Goal: Task Accomplishment & Management: Use online tool/utility

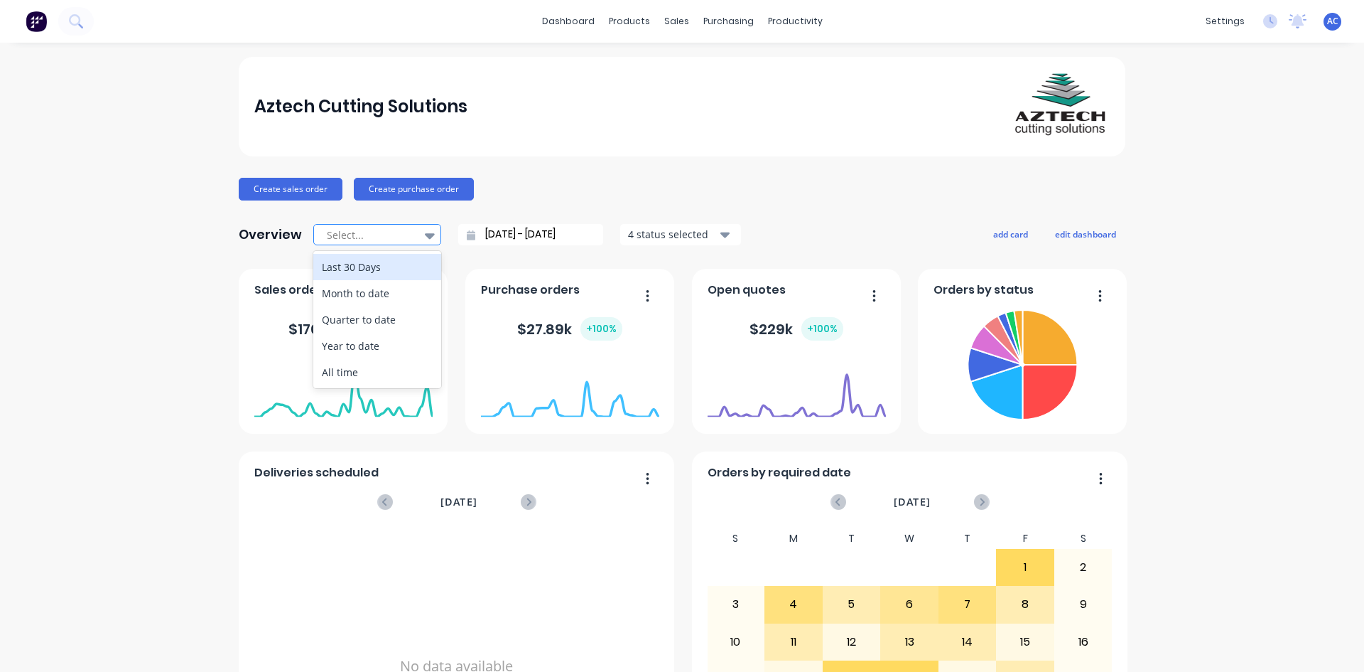
click at [425, 236] on icon at bounding box center [430, 236] width 10 height 6
click at [383, 291] on div "Month to date" at bounding box center [377, 293] width 128 height 26
type input "[DATE] - [DATE]"
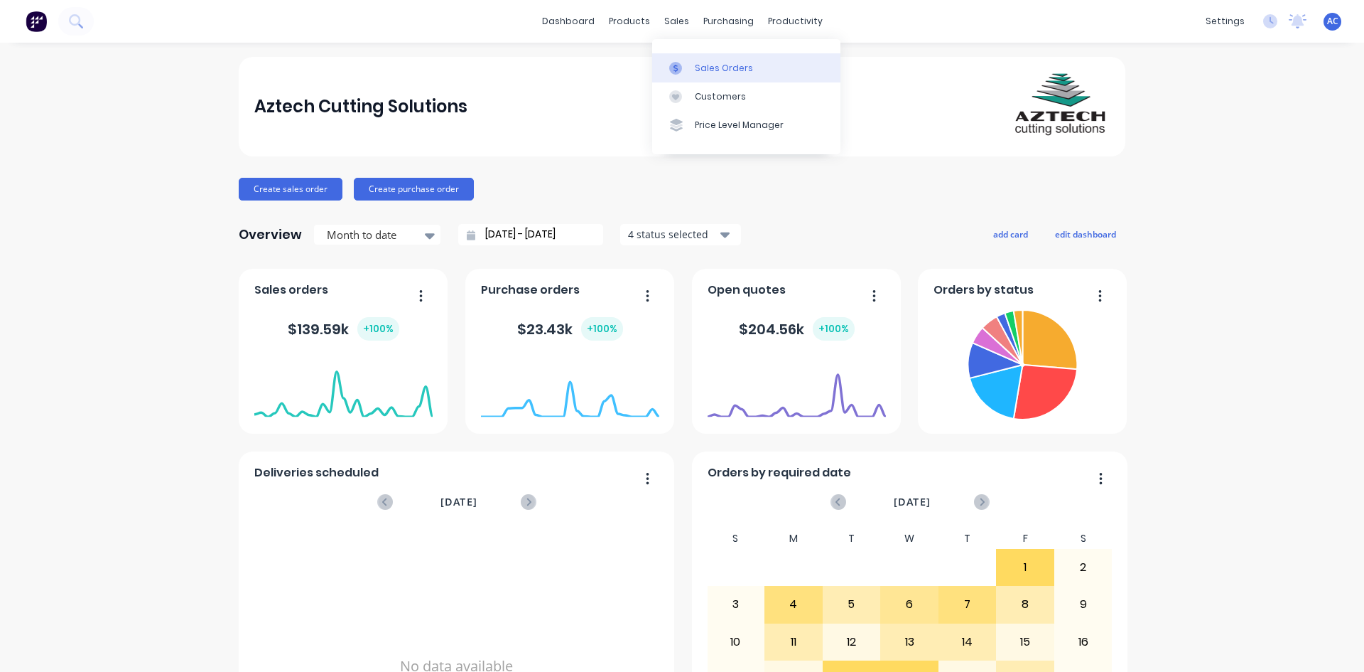
click at [712, 71] on div "Sales Orders" at bounding box center [724, 68] width 58 height 13
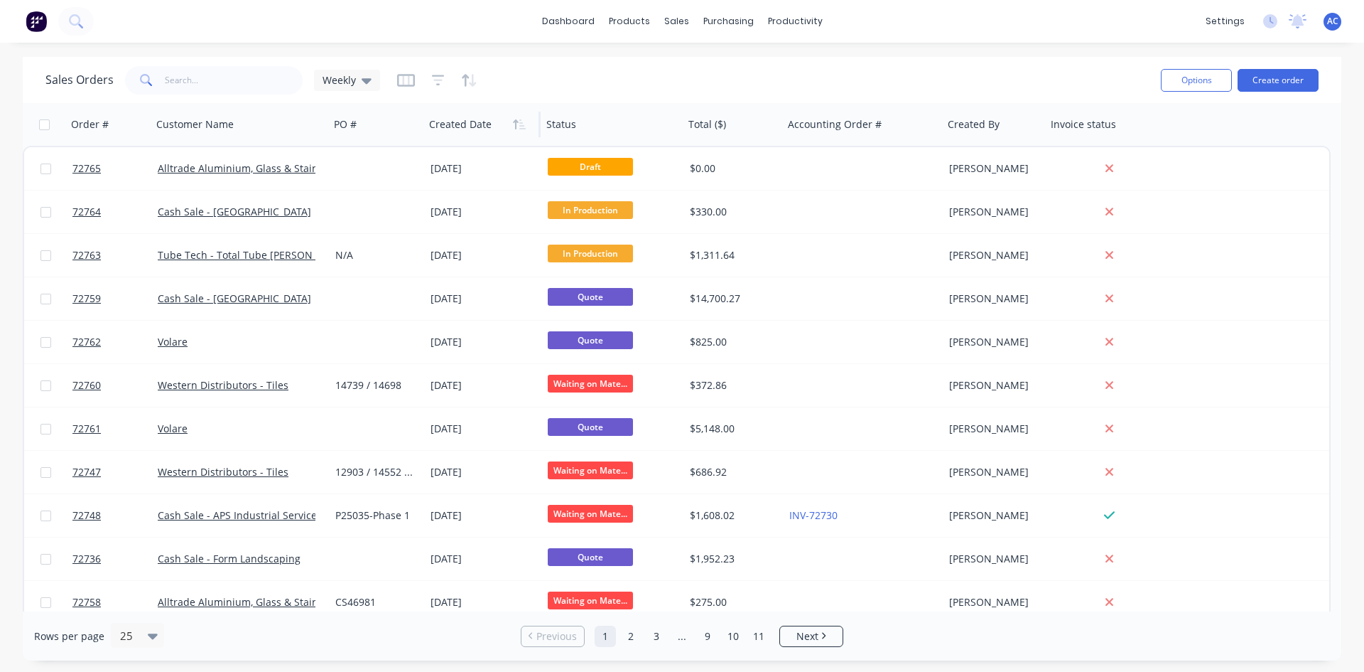
click at [470, 127] on div at bounding box center [479, 124] width 101 height 28
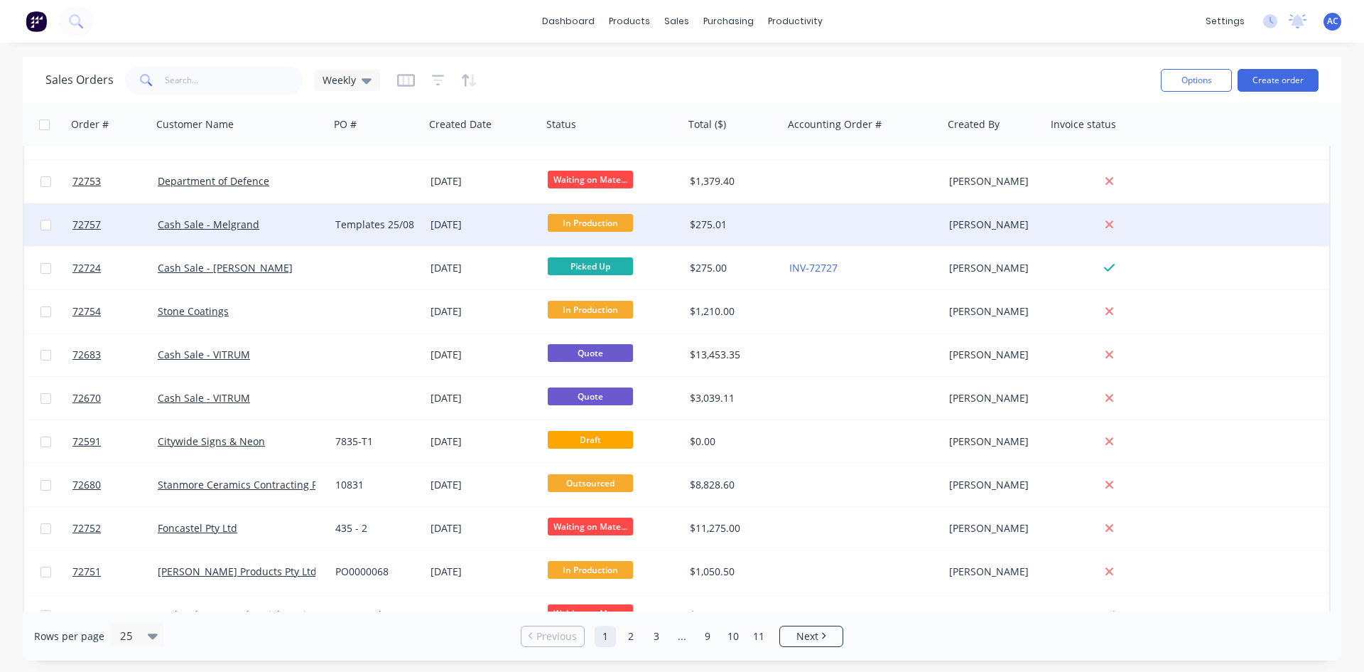
scroll to position [618, 0]
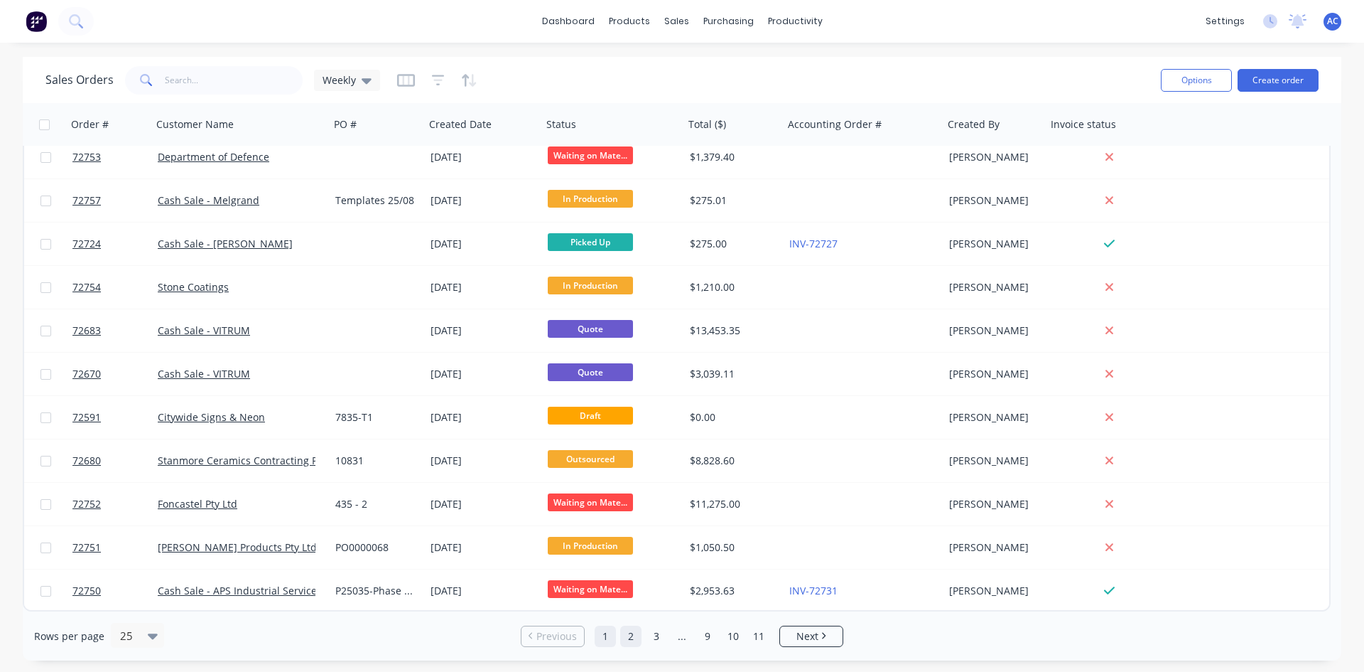
click at [635, 638] on link "2" at bounding box center [630, 635] width 21 height 21
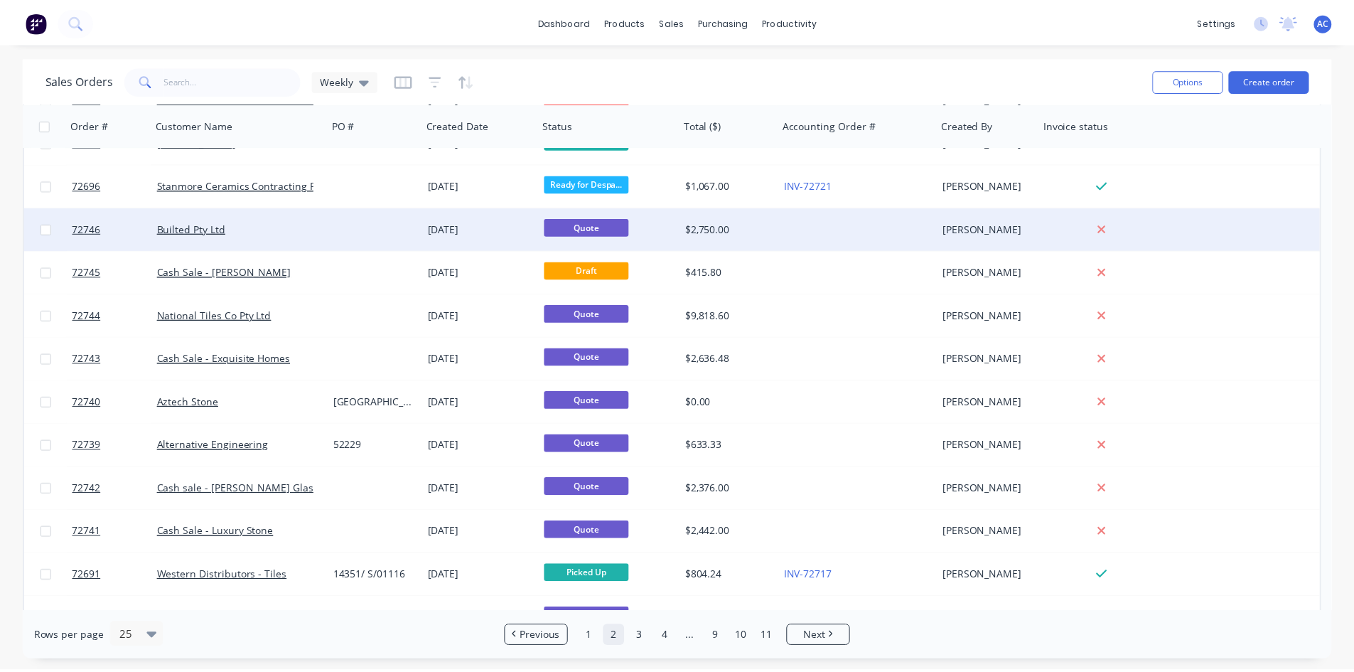
scroll to position [71, 0]
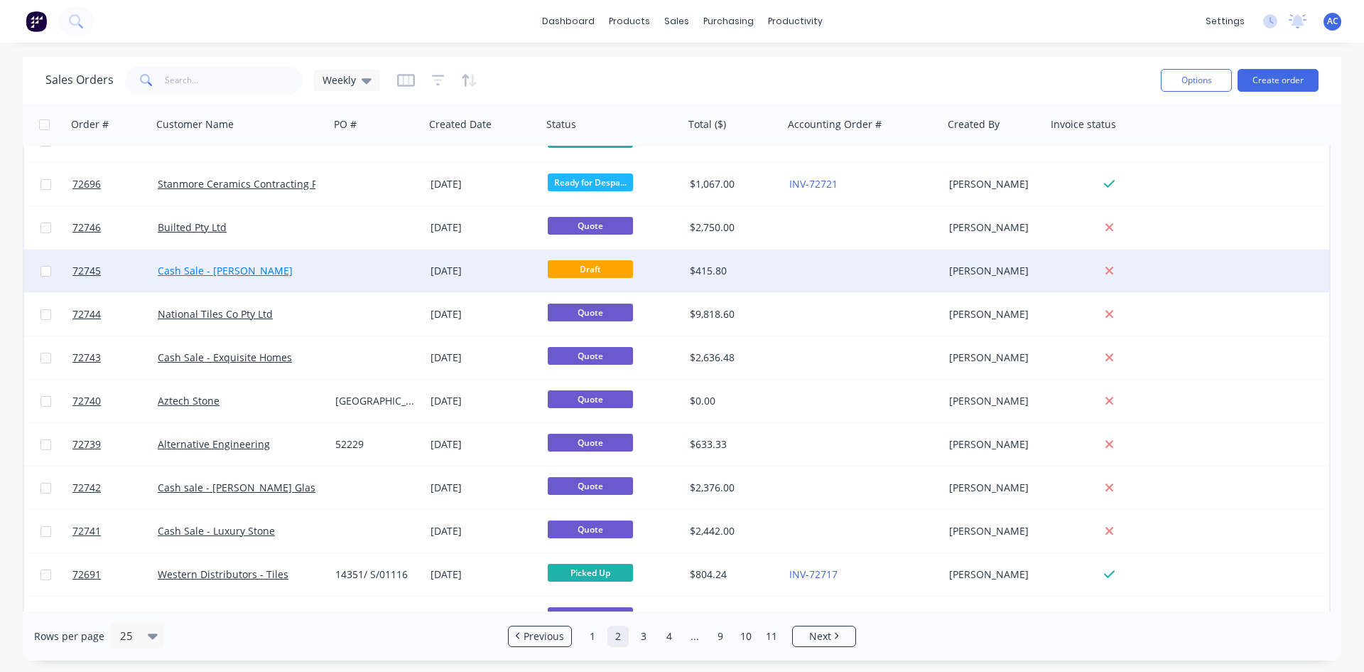
click at [259, 266] on link "Cash Sale - [PERSON_NAME]" at bounding box center [225, 271] width 135 height 14
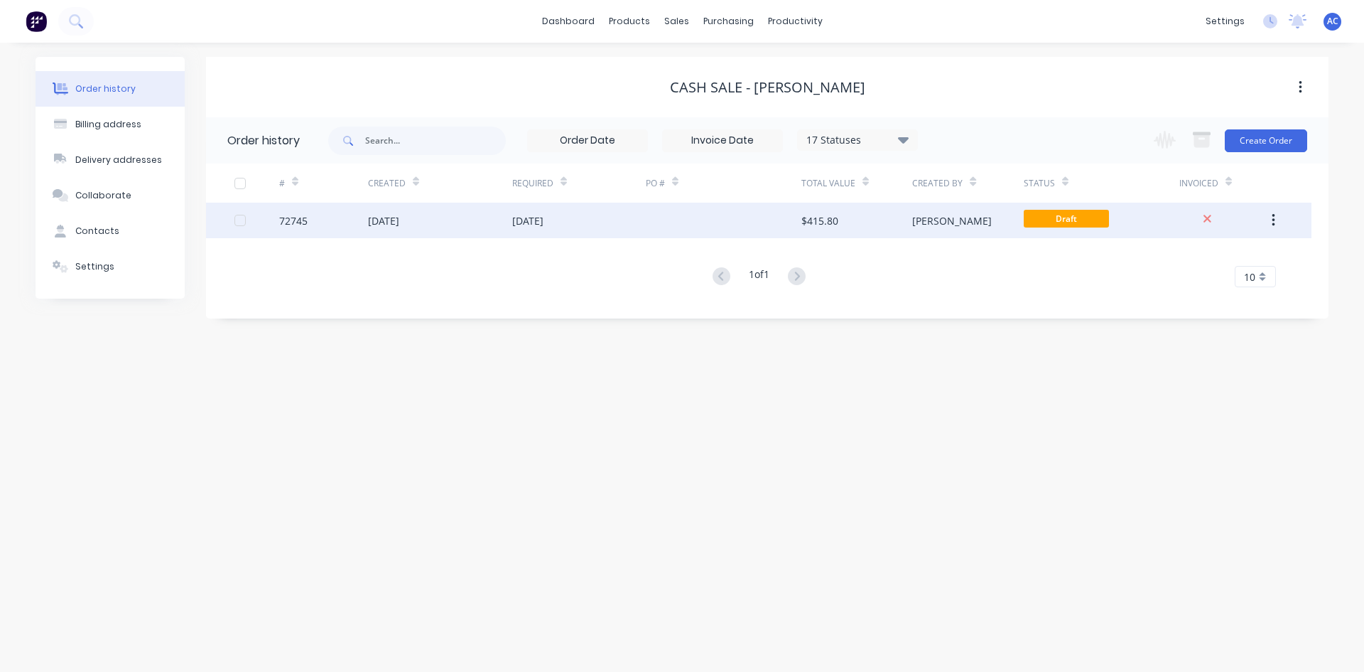
click at [800, 228] on div at bounding box center [724, 221] width 156 height 36
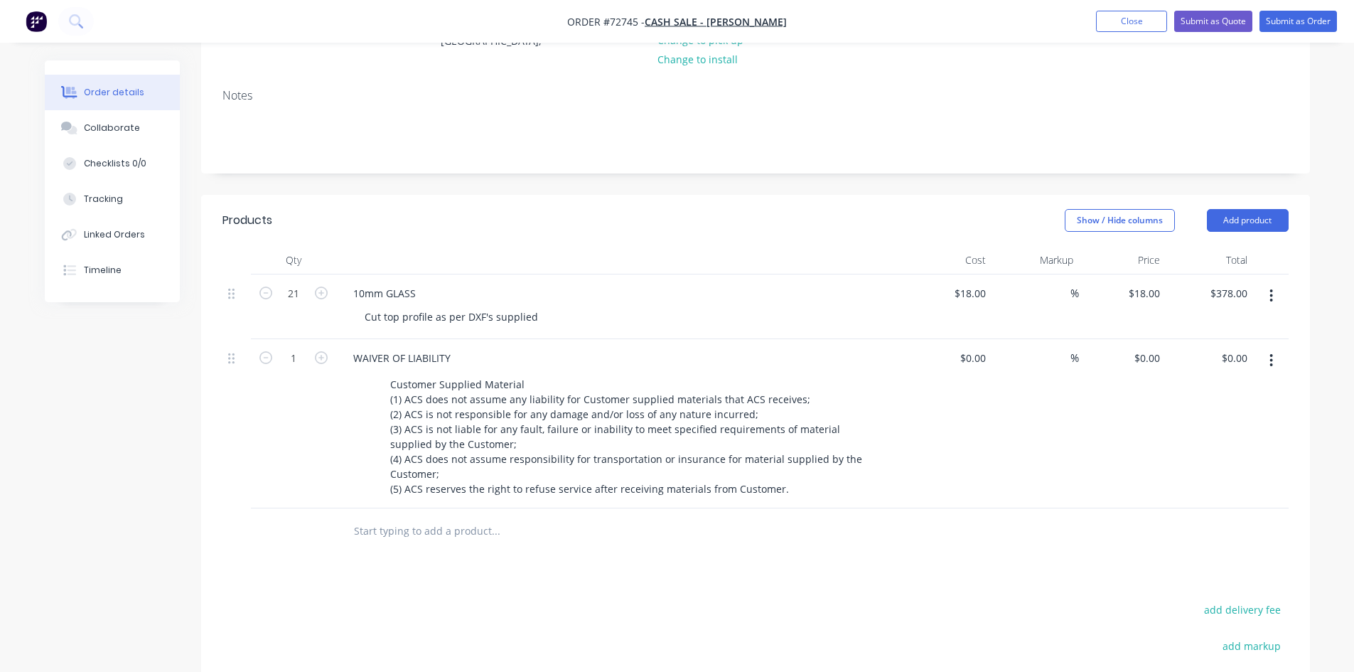
scroll to position [213, 0]
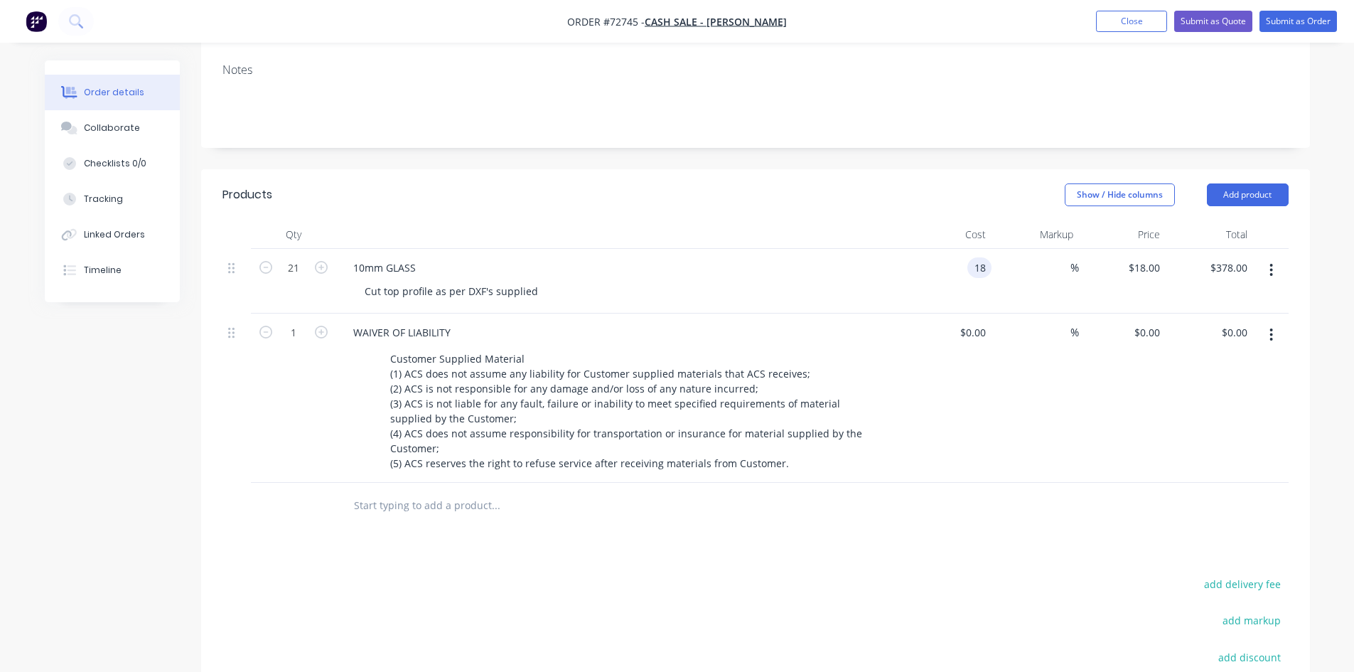
click at [976, 267] on input "18" at bounding box center [982, 267] width 18 height 21
type input "$15.00"
type input "$315.00"
click at [638, 313] on div "WAIVER OF LIABILITY Customer Supplied Material (1) ACS does not assume any liab…" at bounding box center [620, 397] width 569 height 169
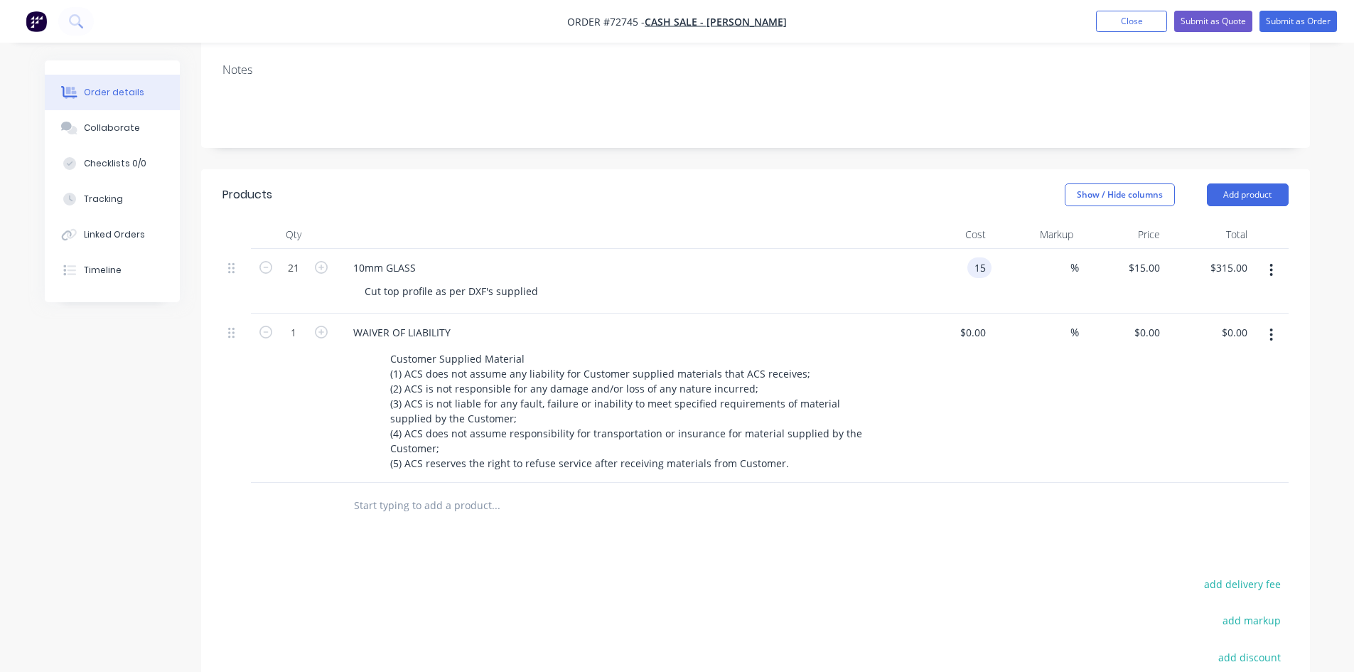
click at [976, 270] on input "15" at bounding box center [982, 267] width 18 height 21
type input "$18.00"
type input "$378.00"
click at [988, 271] on input "18" at bounding box center [972, 267] width 38 height 21
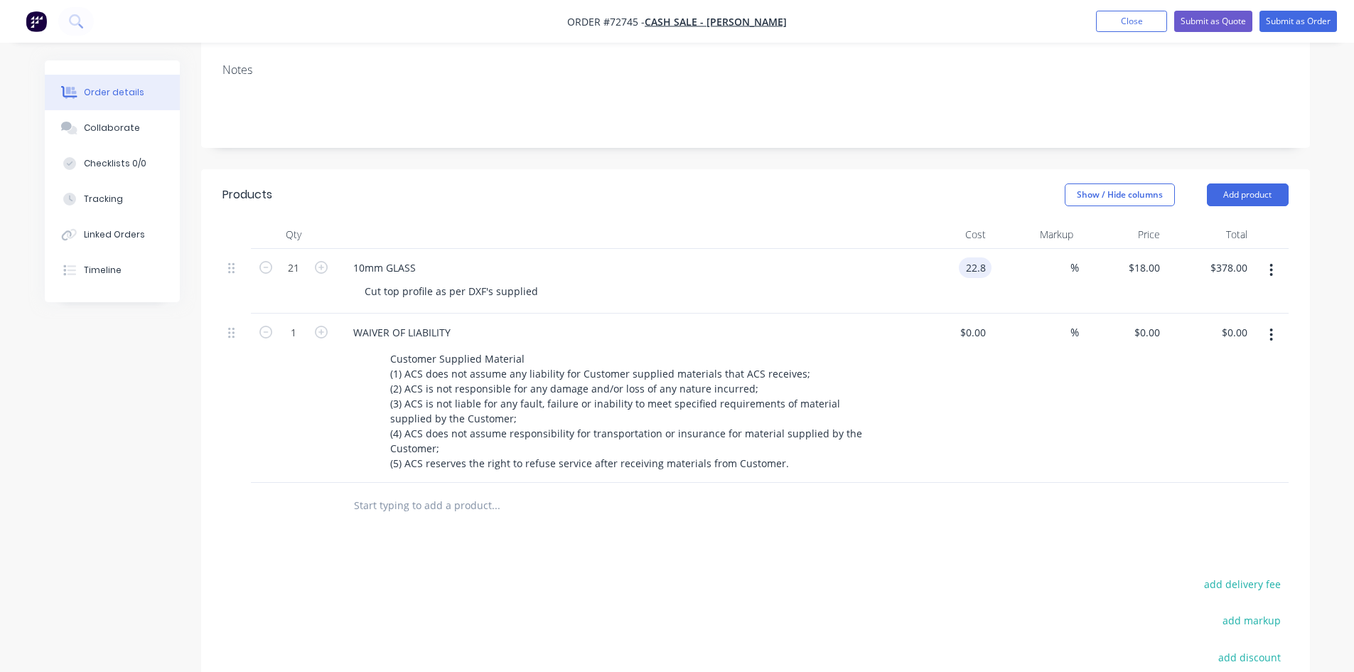
type input "$22.80"
type input "$478.80"
click at [651, 281] on div "Cut top profile as per DXF's supplied" at bounding box center [626, 291] width 546 height 21
click at [534, 291] on div "Cut top profile as per DXF's supplied" at bounding box center [451, 291] width 196 height 21
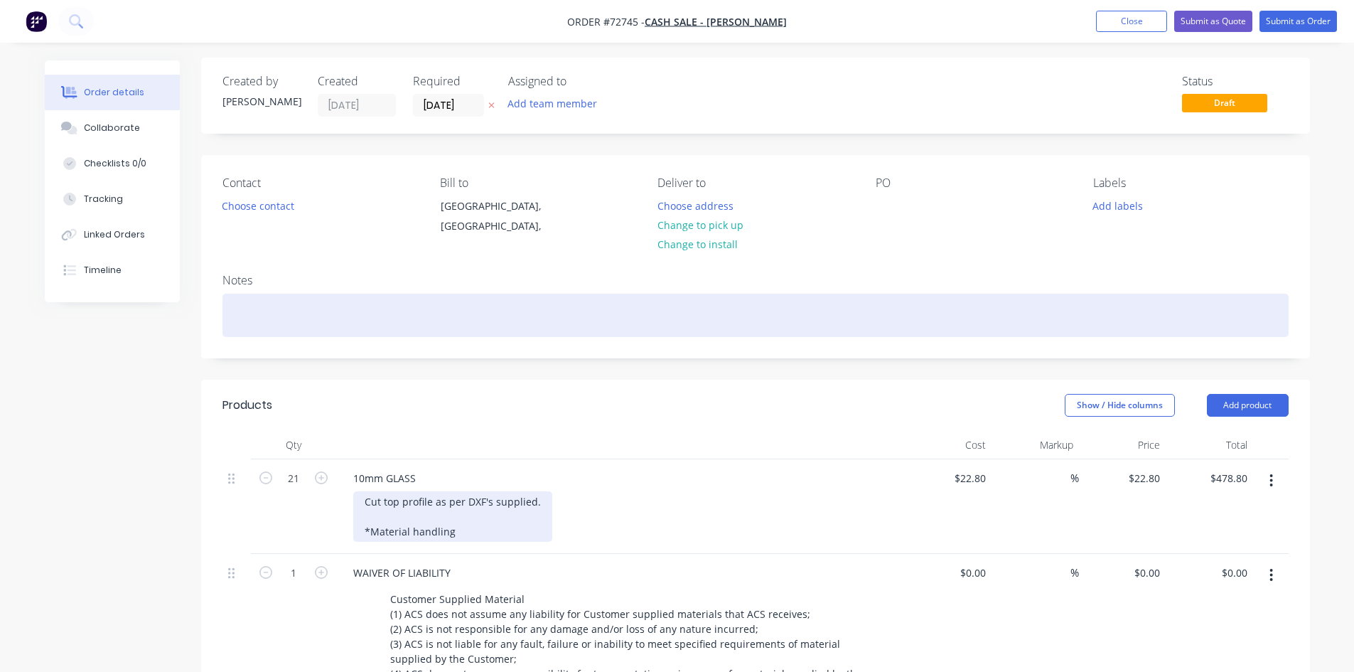
scroll to position [0, 0]
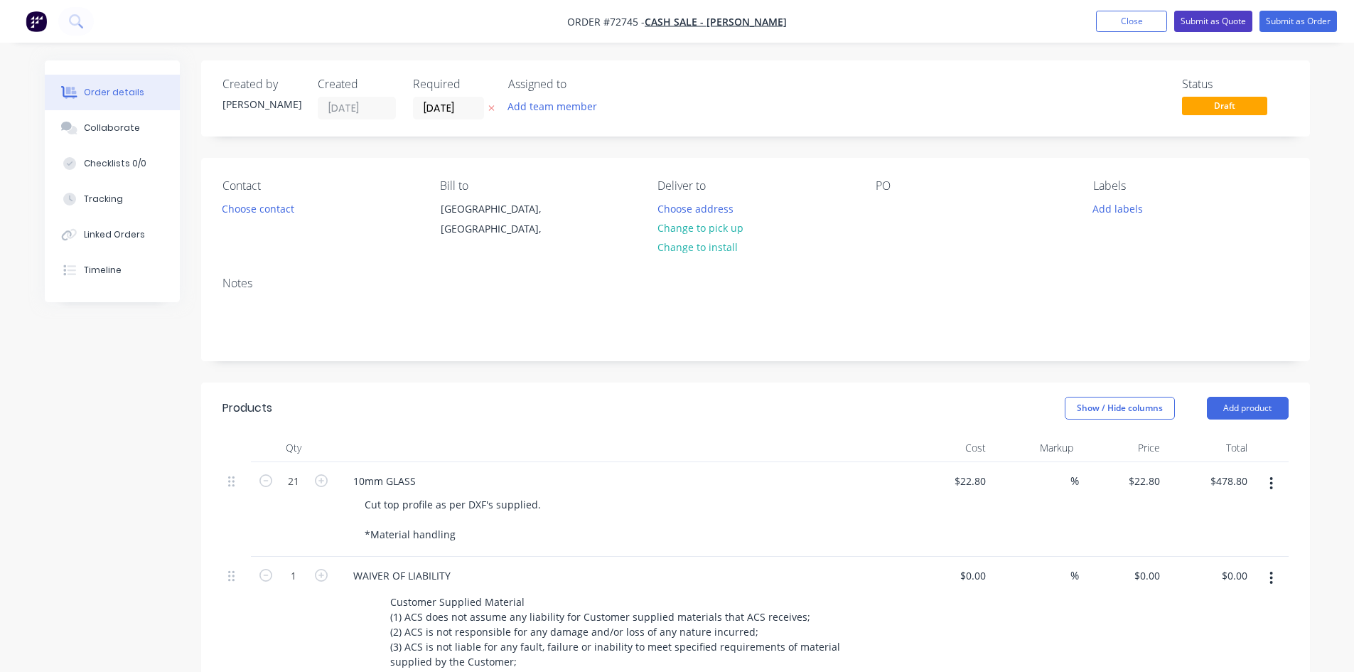
click at [1205, 26] on button "Submit as Quote" at bounding box center [1213, 21] width 78 height 21
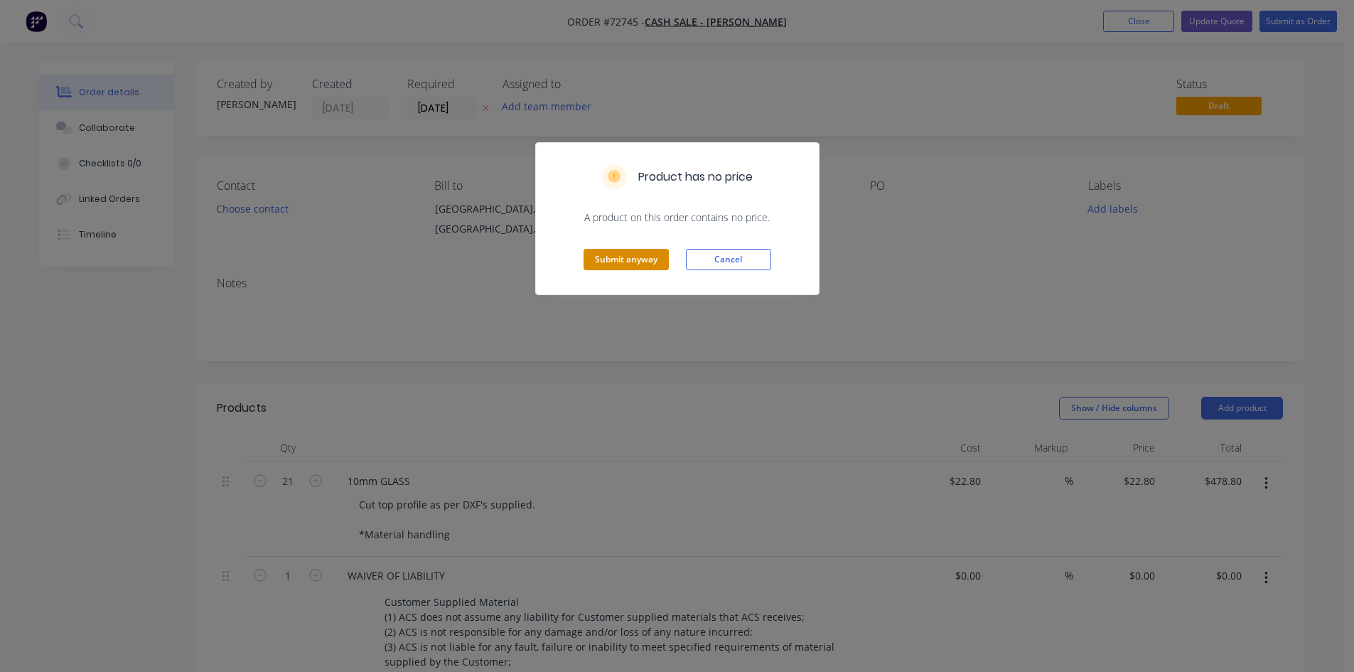
click at [628, 259] on button "Submit anyway" at bounding box center [625, 259] width 85 height 21
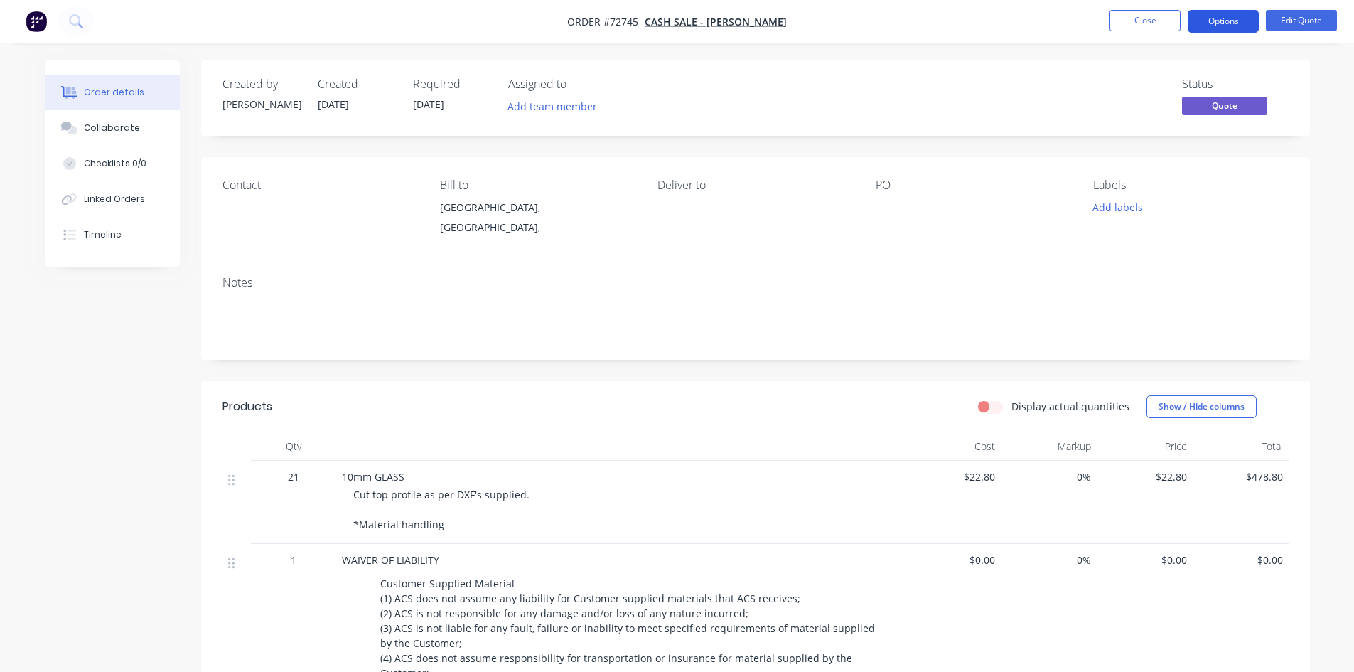
click at [1239, 21] on button "Options" at bounding box center [1223, 21] width 71 height 23
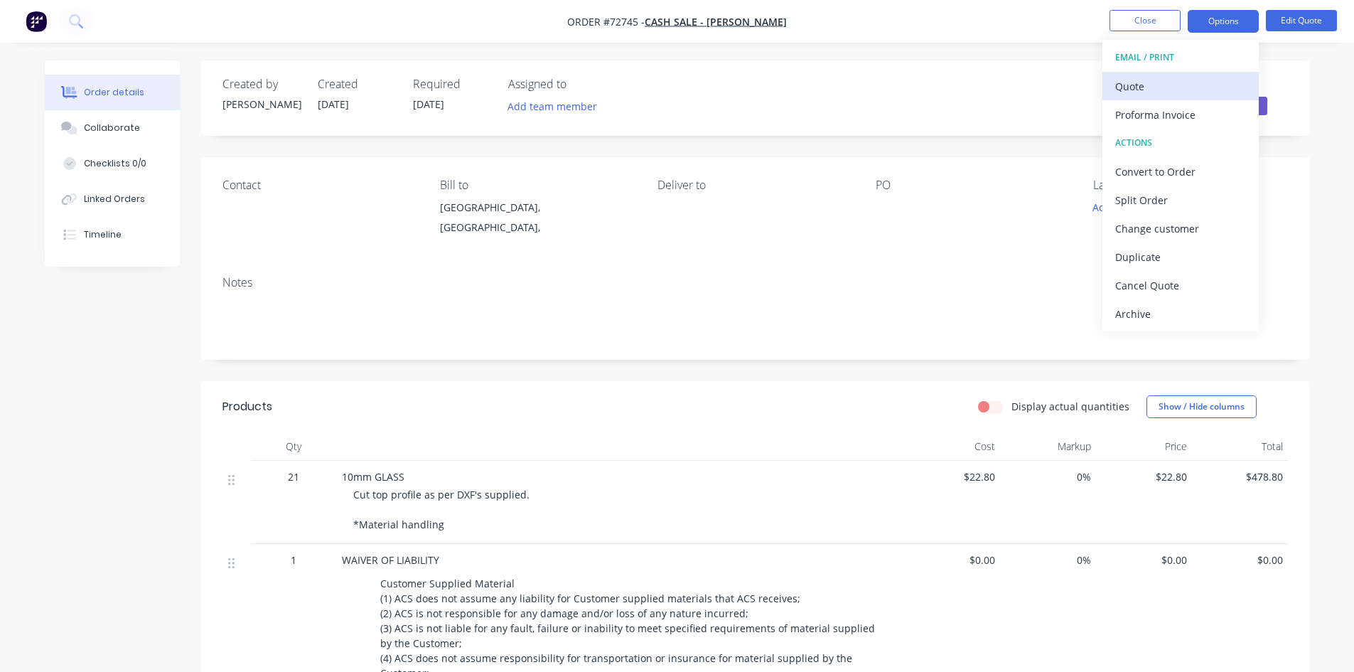
click at [1168, 86] on div "Quote" at bounding box center [1180, 86] width 131 height 21
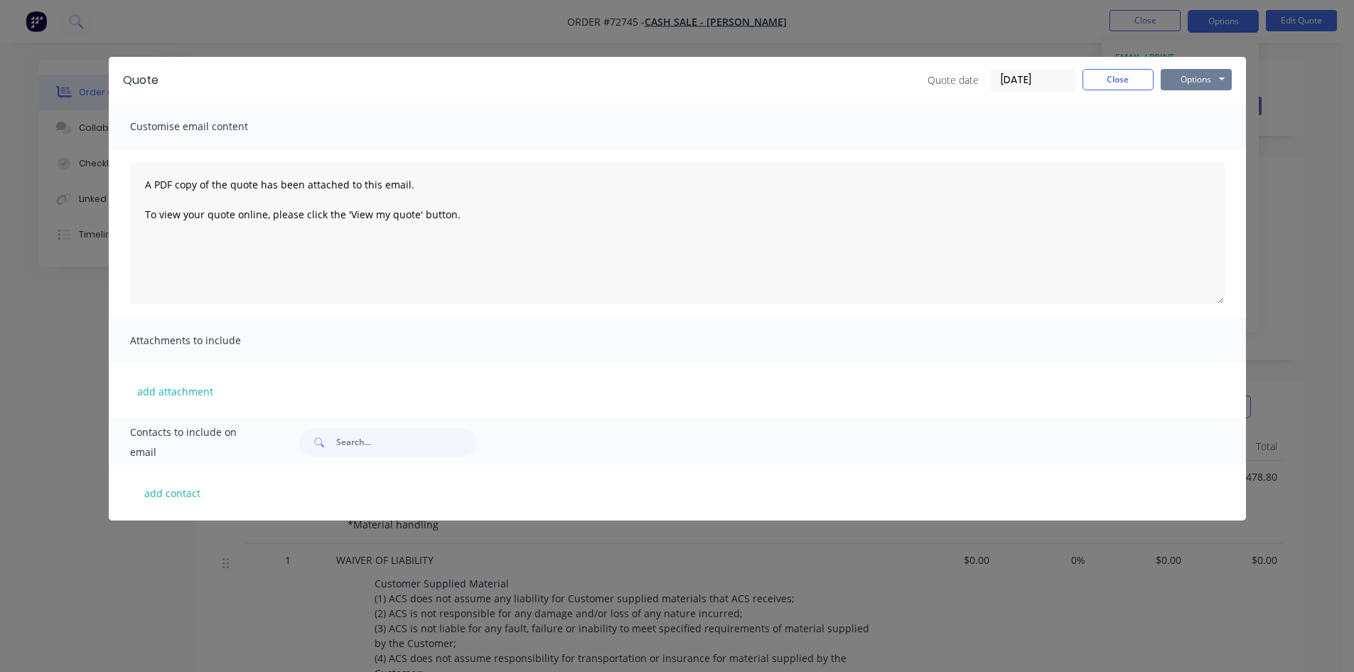
click at [1170, 79] on button "Options" at bounding box center [1196, 79] width 71 height 21
click at [1195, 131] on button "Print" at bounding box center [1206, 128] width 91 height 23
click at [1137, 74] on button "Close" at bounding box center [1117, 79] width 71 height 21
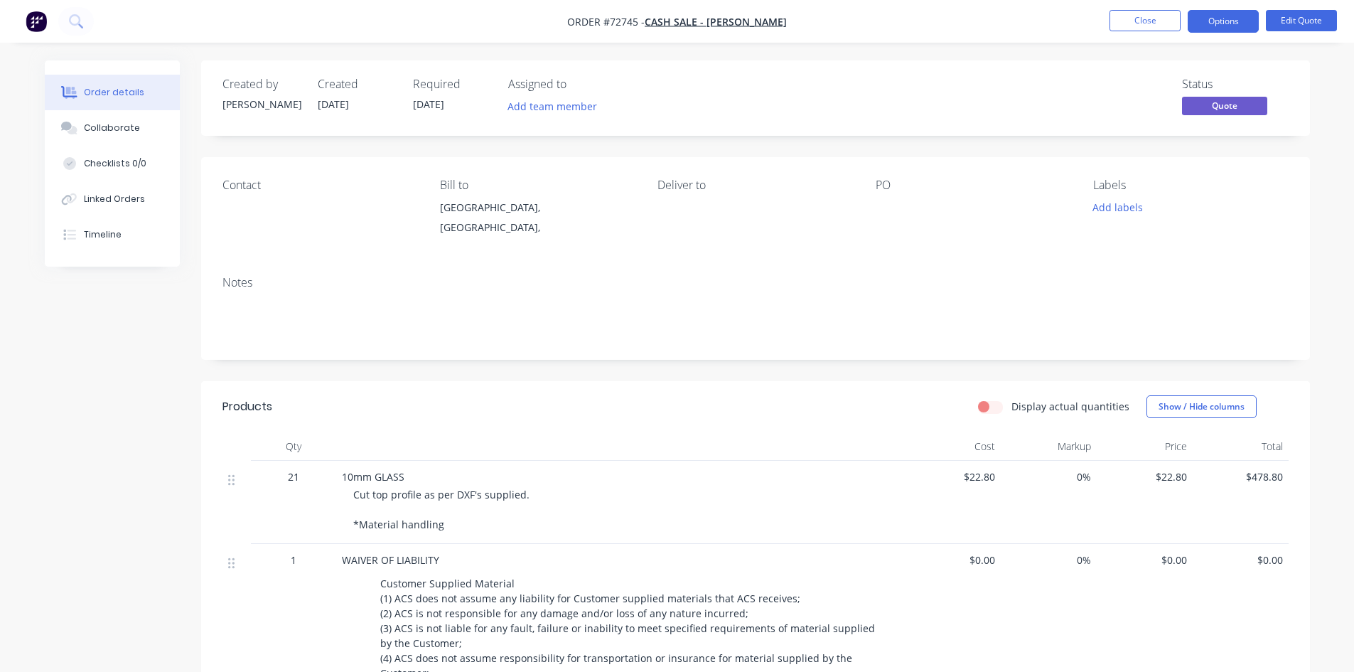
click at [441, 517] on div "Cut top profile as per DXF's supplied. *Material handling" at bounding box center [626, 509] width 546 height 45
click at [1293, 22] on button "Edit Quote" at bounding box center [1301, 20] width 71 height 21
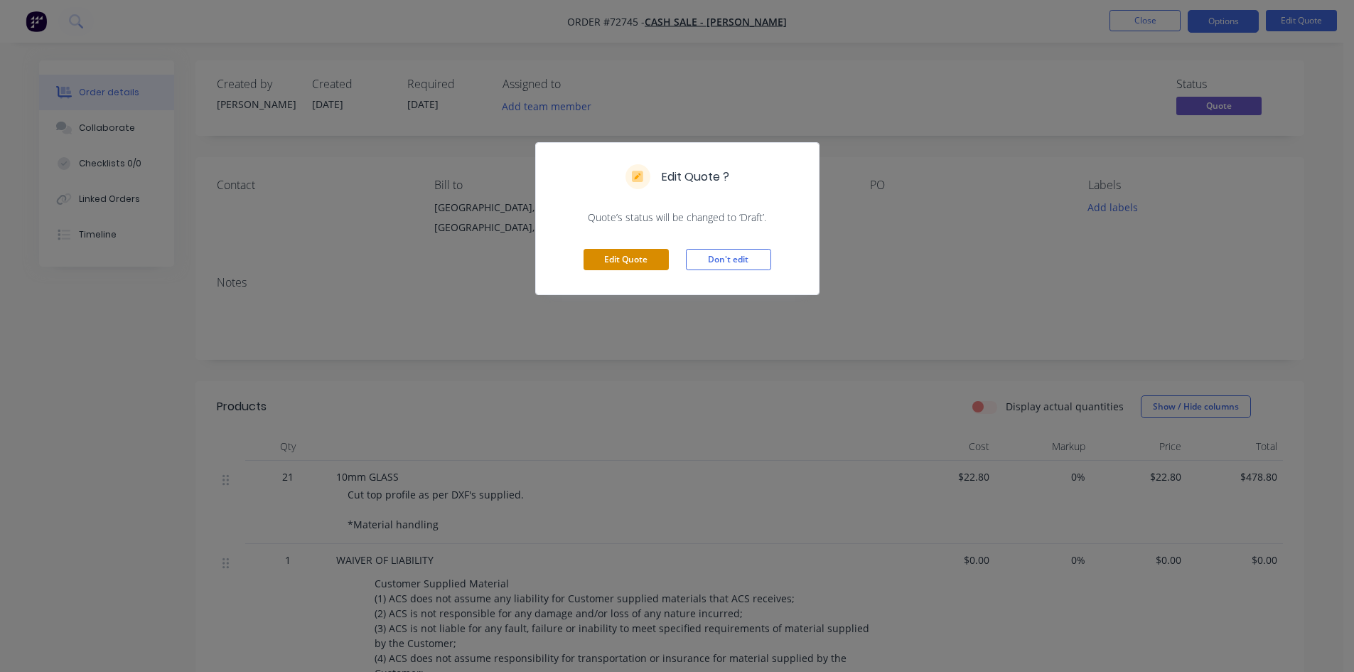
click at [624, 258] on button "Edit Quote" at bounding box center [625, 259] width 85 height 21
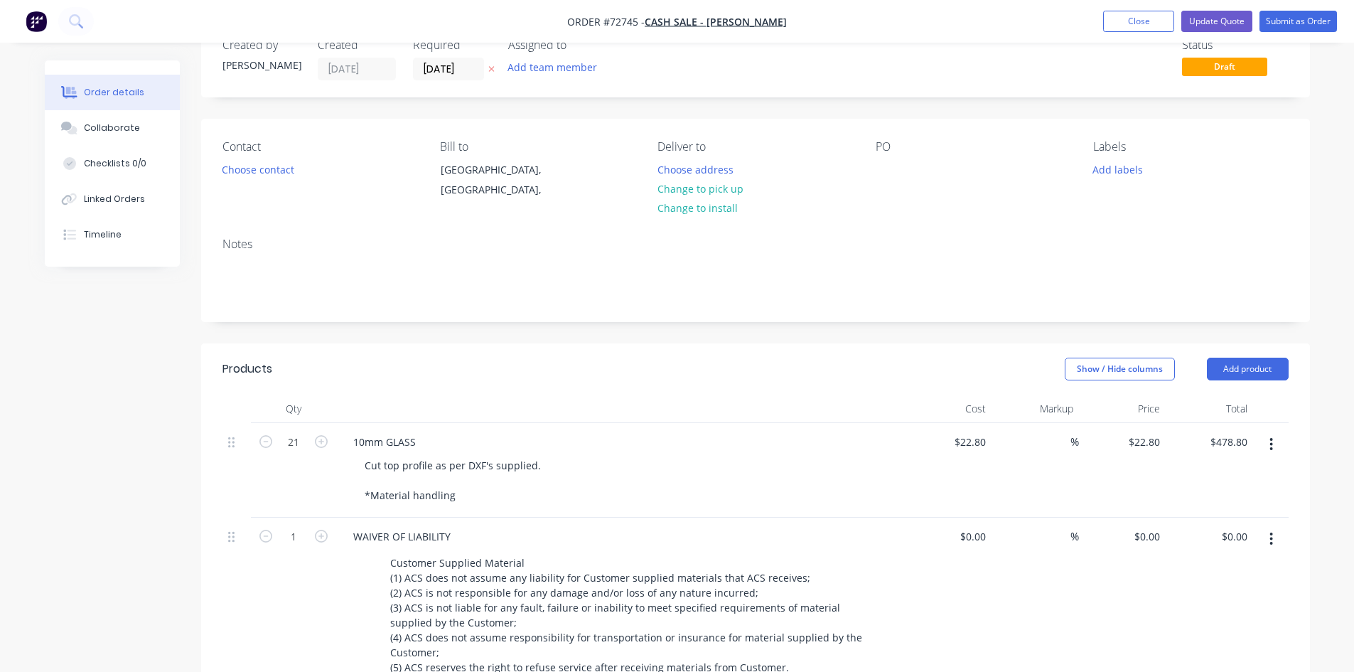
scroll to position [71, 0]
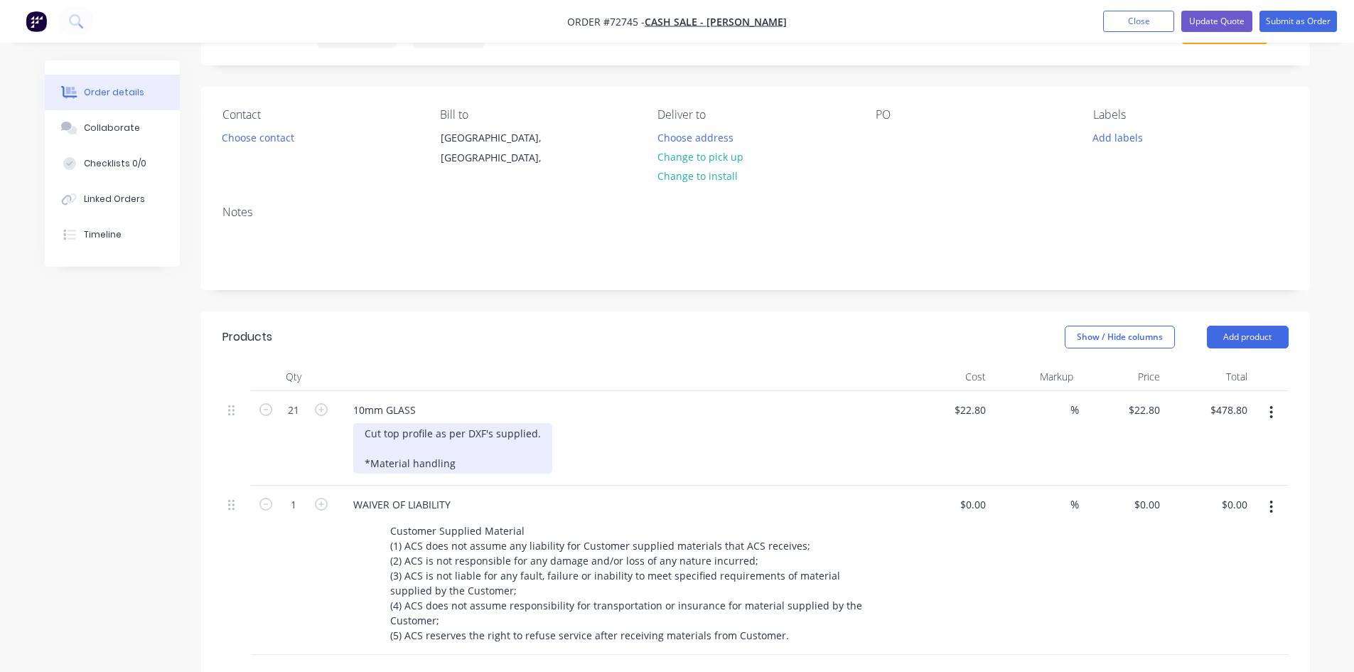
click at [473, 470] on div "Cut top profile as per DXF's supplied. *Material handling" at bounding box center [452, 448] width 199 height 50
click at [429, 453] on div "Cut top profile as per DXF's supplied. *Material handling" at bounding box center [452, 448] width 199 height 50
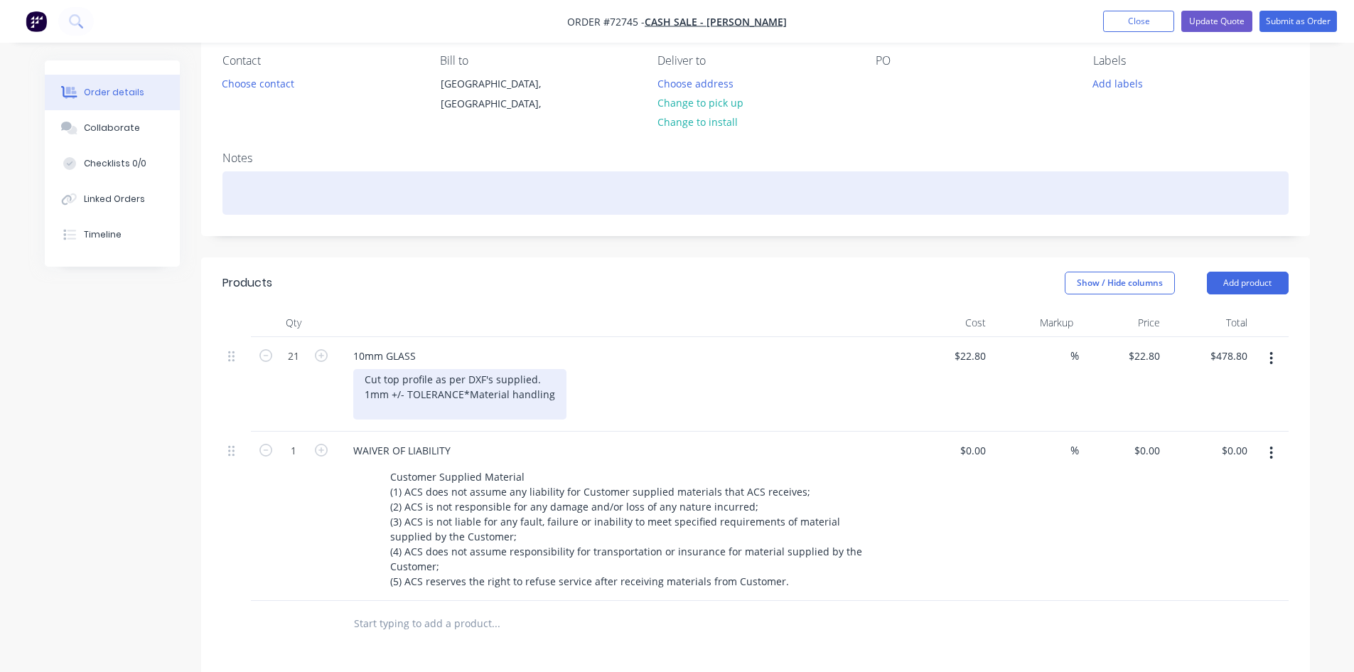
scroll to position [81, 0]
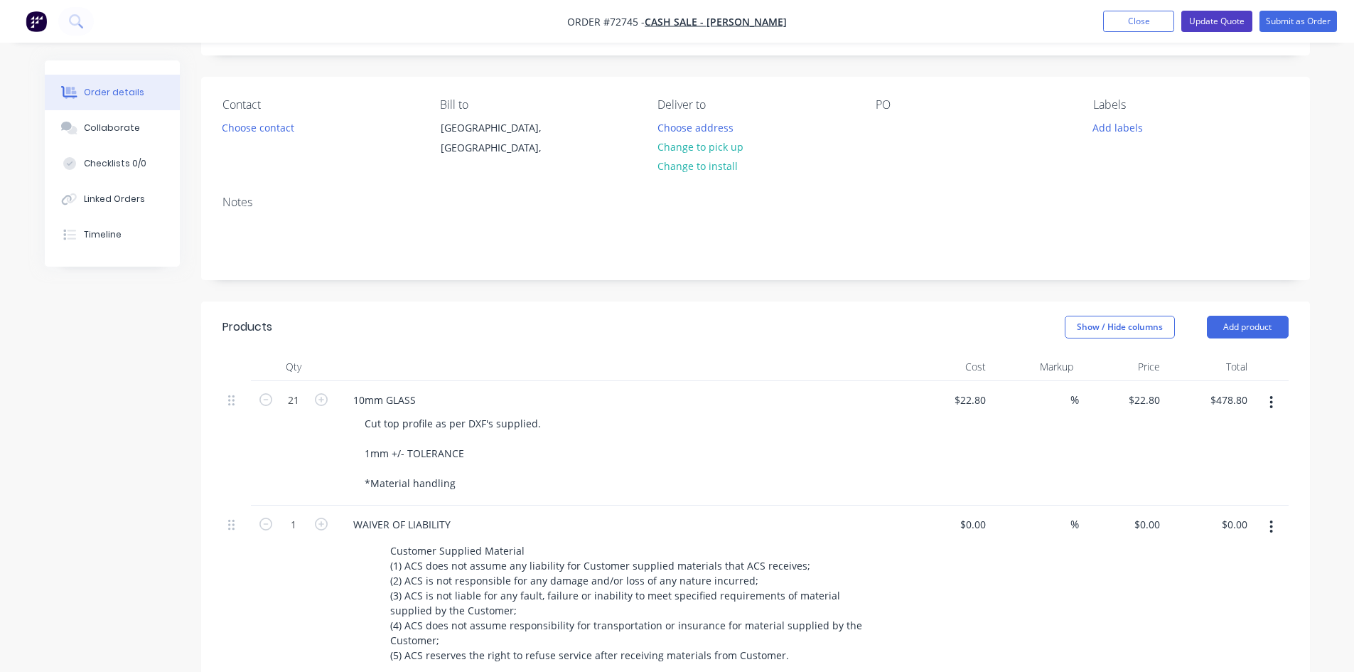
click at [1224, 25] on button "Update Quote" at bounding box center [1216, 21] width 71 height 21
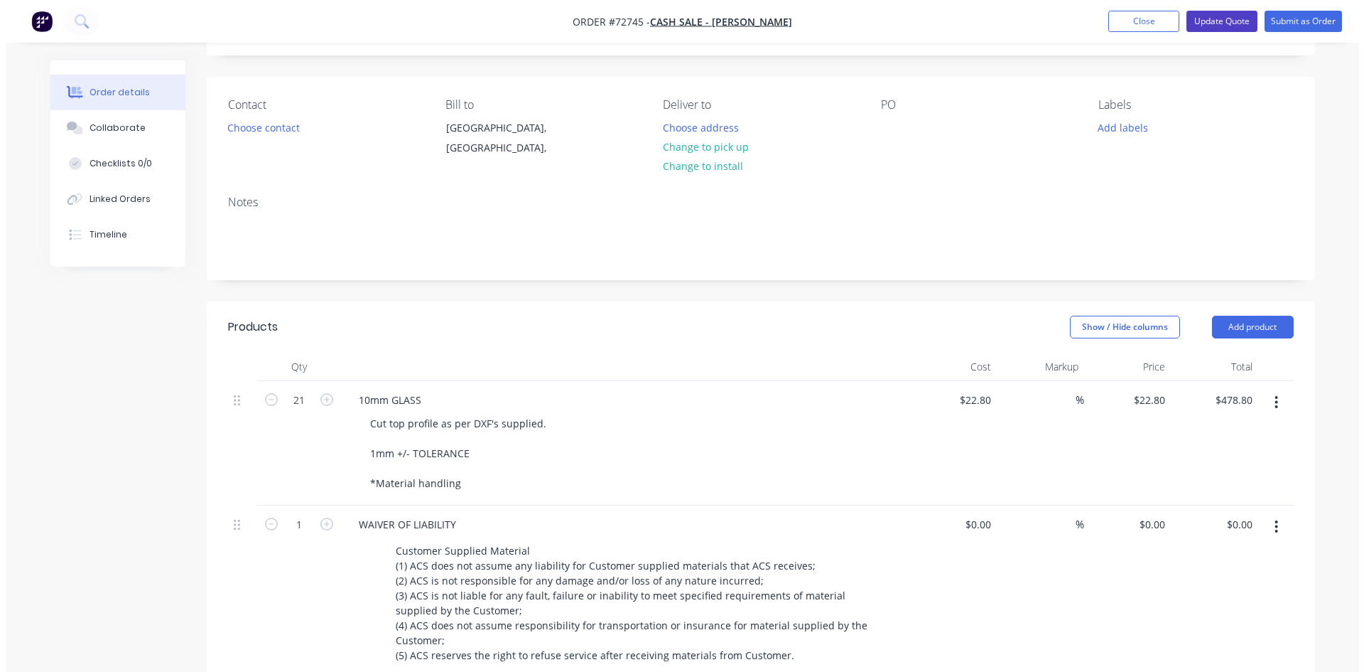
scroll to position [0, 0]
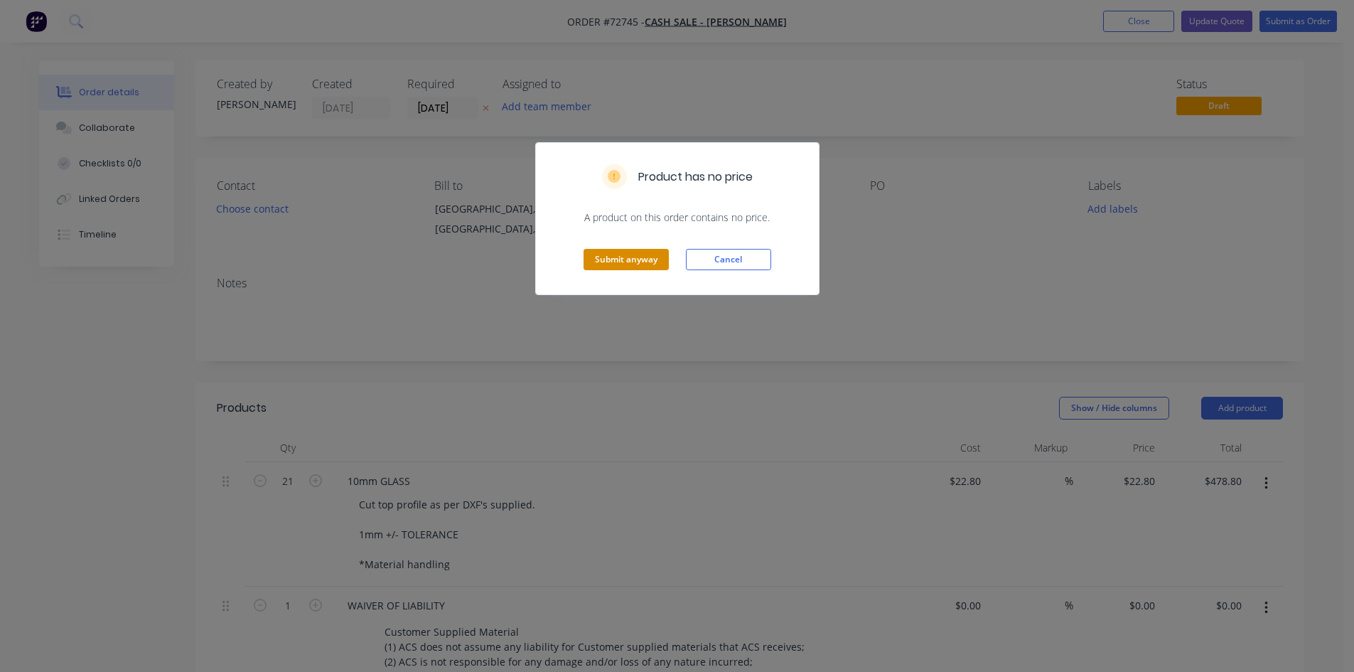
click at [630, 263] on button "Submit anyway" at bounding box center [625, 259] width 85 height 21
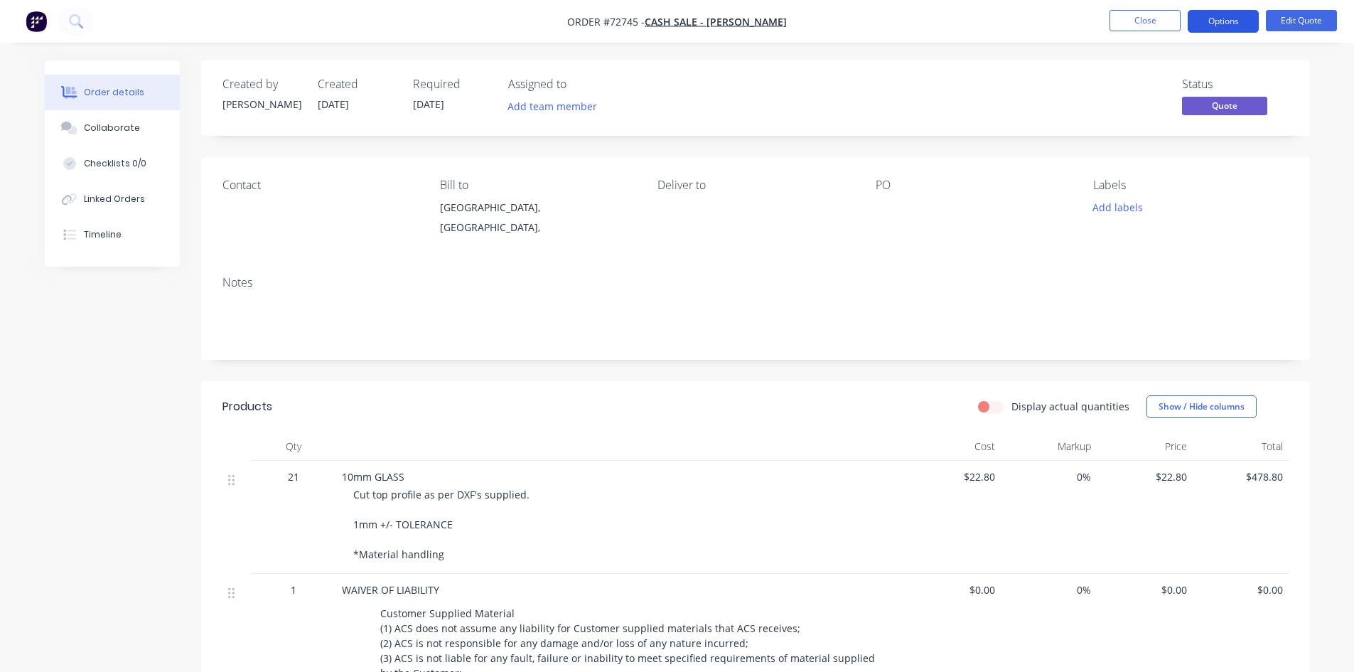
click at [1224, 23] on button "Options" at bounding box center [1223, 21] width 71 height 23
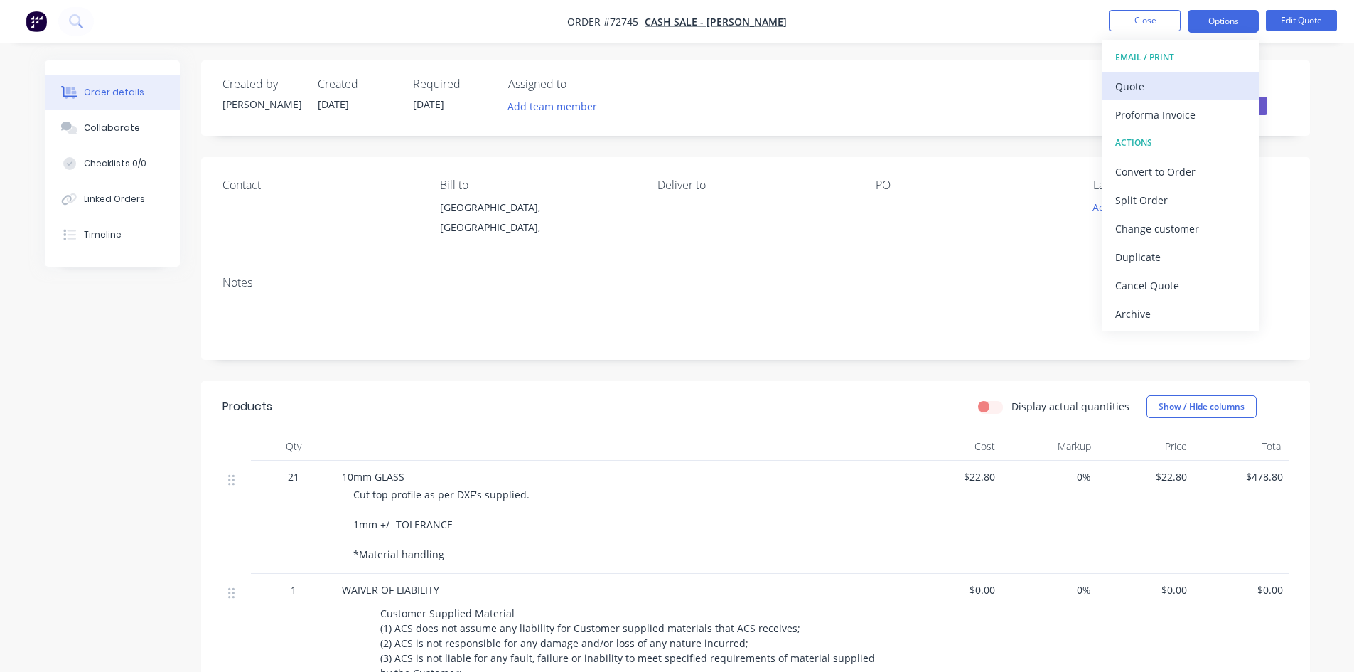
click at [1151, 82] on div "Quote" at bounding box center [1180, 86] width 131 height 21
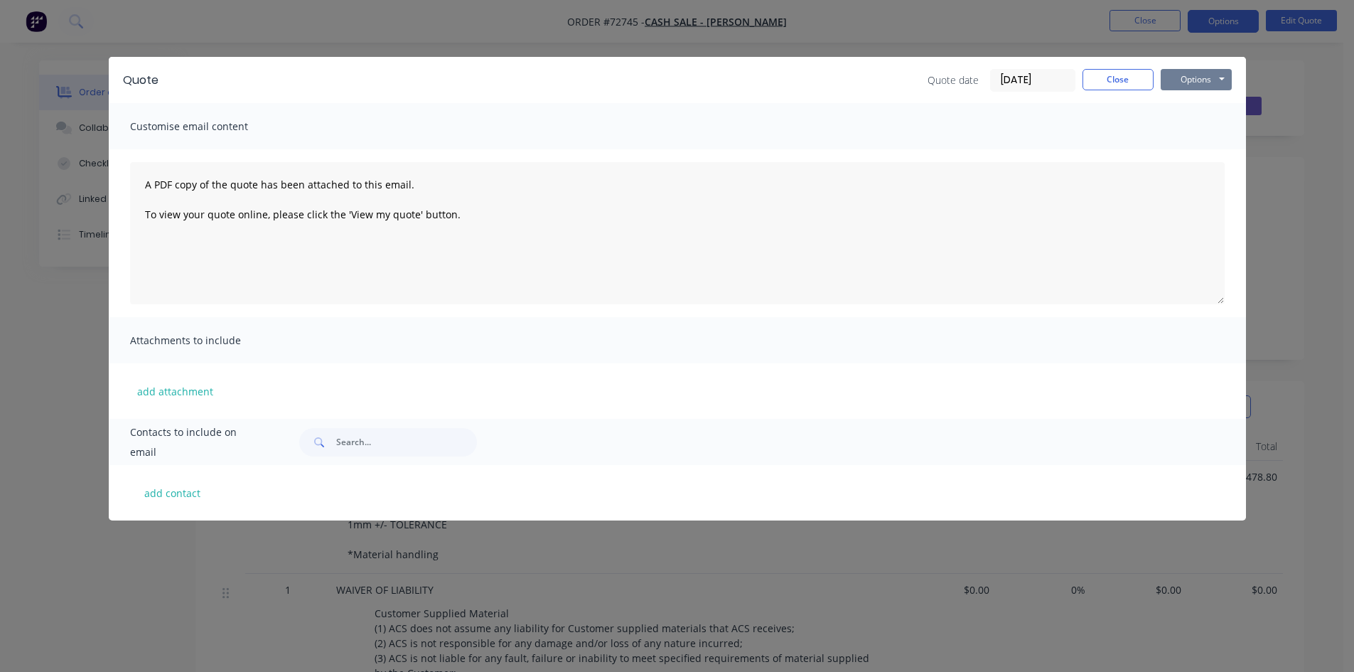
click at [1212, 84] on button "Options" at bounding box center [1196, 79] width 71 height 21
click at [1208, 124] on button "Print" at bounding box center [1206, 128] width 91 height 23
click at [1138, 83] on button "Close" at bounding box center [1117, 79] width 71 height 21
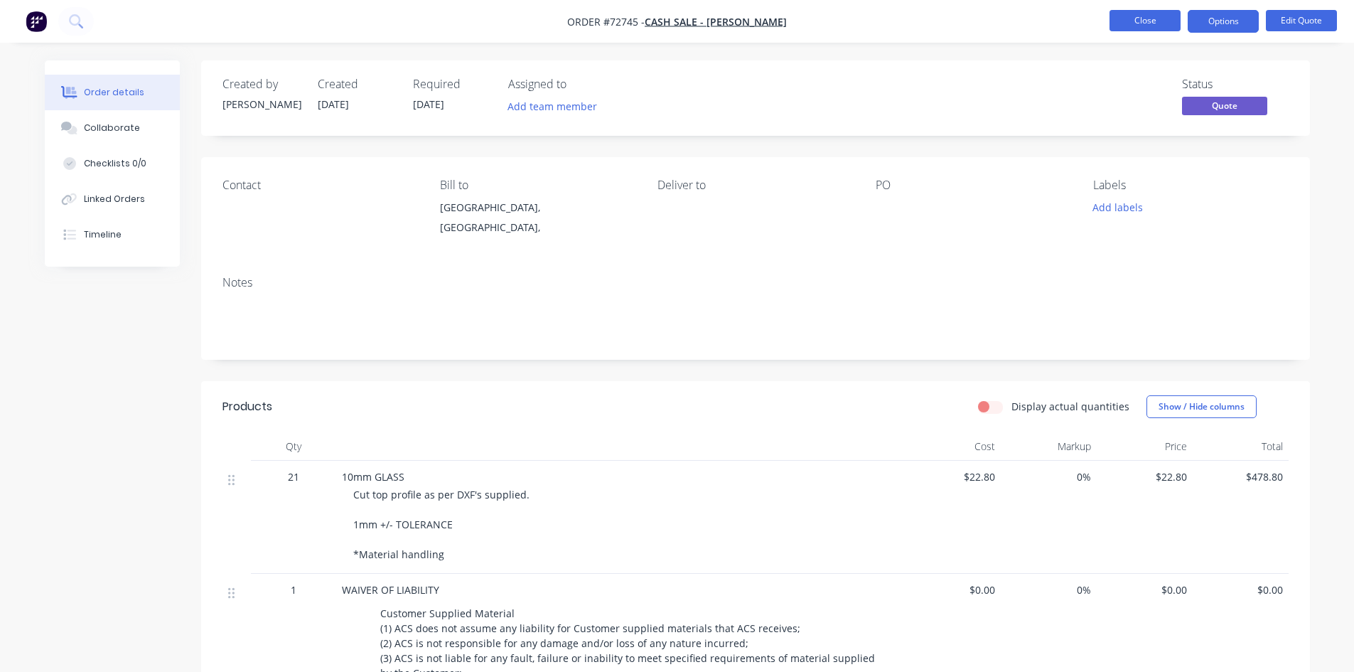
click at [1140, 27] on button "Close" at bounding box center [1144, 20] width 71 height 21
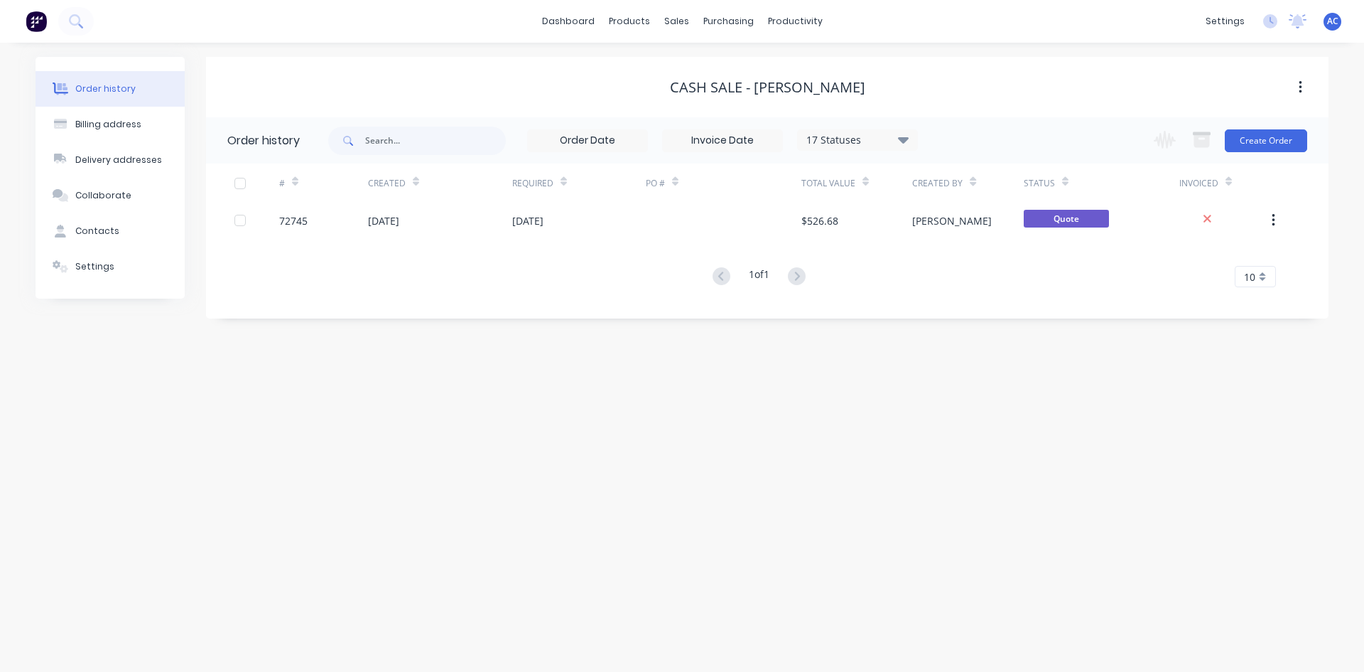
click at [41, 15] on img at bounding box center [36, 21] width 21 height 21
